Goal: Navigation & Orientation: Understand site structure

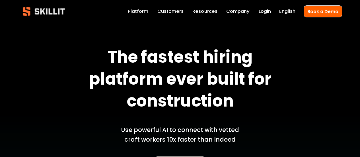
click at [81, 65] on h1 "The fastest hiring platform ever built for construction" at bounding box center [180, 80] width 215 height 66
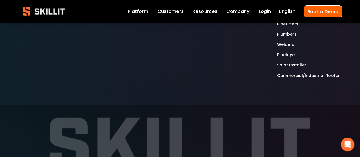
scroll to position [1696, 0]
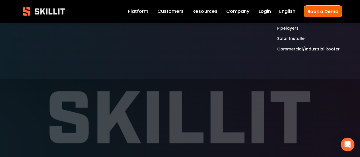
click at [228, 13] on link "Company" at bounding box center [237, 11] width 23 height 8
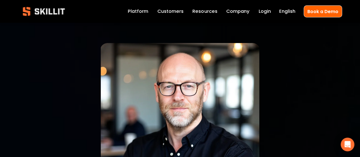
click at [228, 13] on link "Company" at bounding box center [237, 11] width 23 height 8
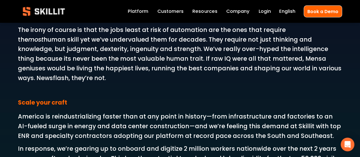
scroll to position [868, 0]
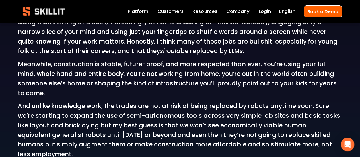
click at [46, 10] on img at bounding box center [44, 11] width 52 height 17
